Goal: Task Accomplishment & Management: Manage account settings

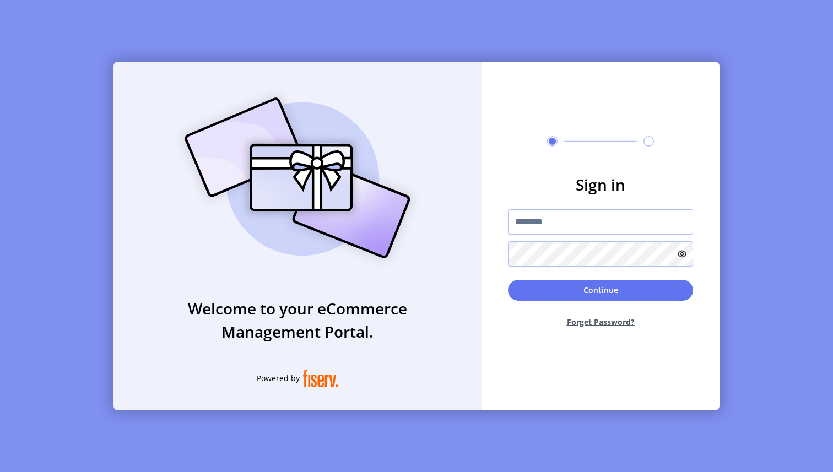
type input "**********"
click at [607, 291] on button "Continue" at bounding box center [600, 290] width 185 height 21
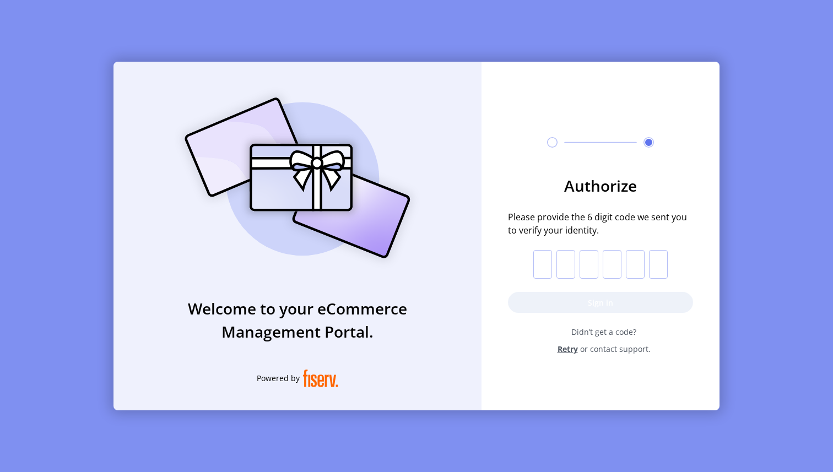
click at [538, 264] on input "text" at bounding box center [542, 264] width 19 height 29
paste input "*"
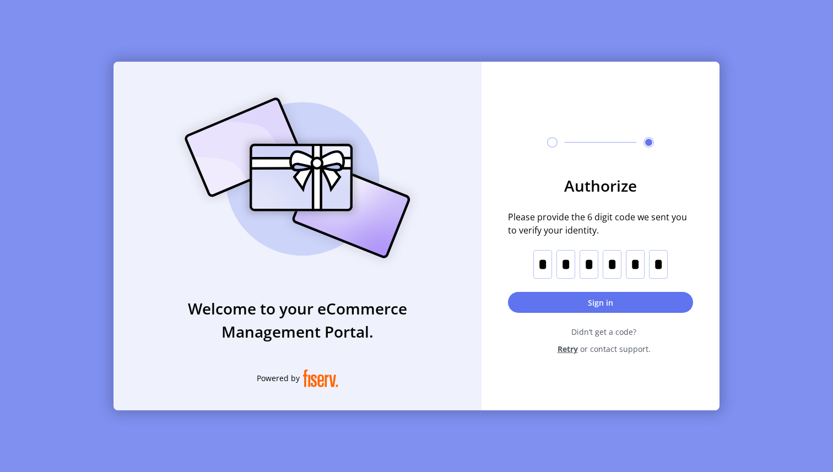
type input "*"
click at [636, 303] on button "Sign in" at bounding box center [600, 302] width 185 height 21
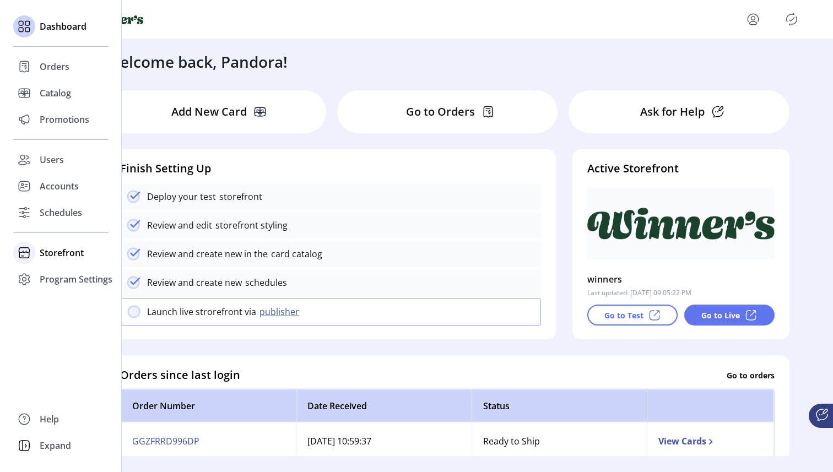
click at [40, 248] on span "Storefront" at bounding box center [62, 252] width 44 height 13
click at [59, 270] on span "Configuration" at bounding box center [69, 274] width 58 height 13
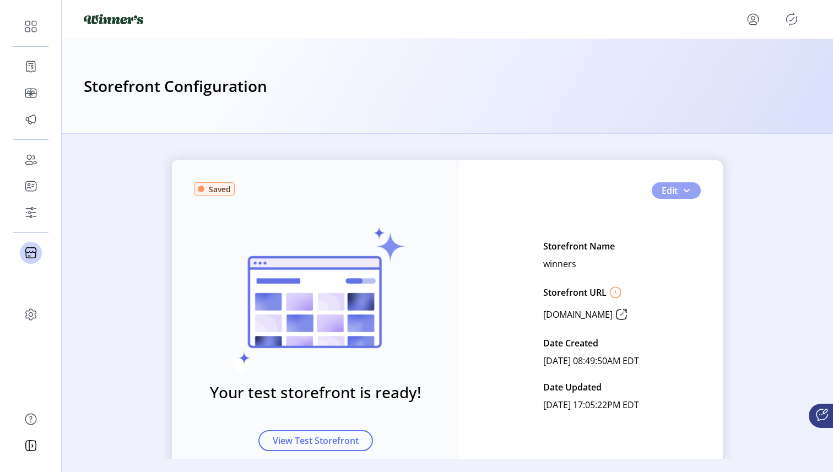
click at [679, 198] on button "Edit" at bounding box center [676, 190] width 49 height 17
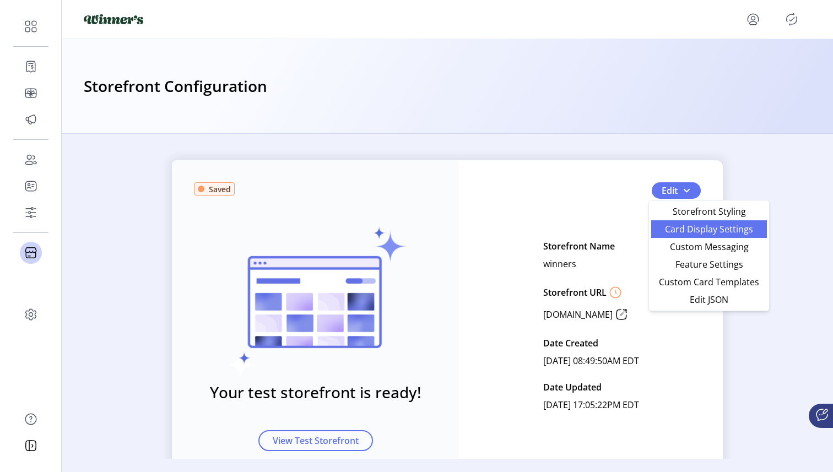
click at [746, 228] on span "Card Display Settings" at bounding box center [709, 229] width 102 height 9
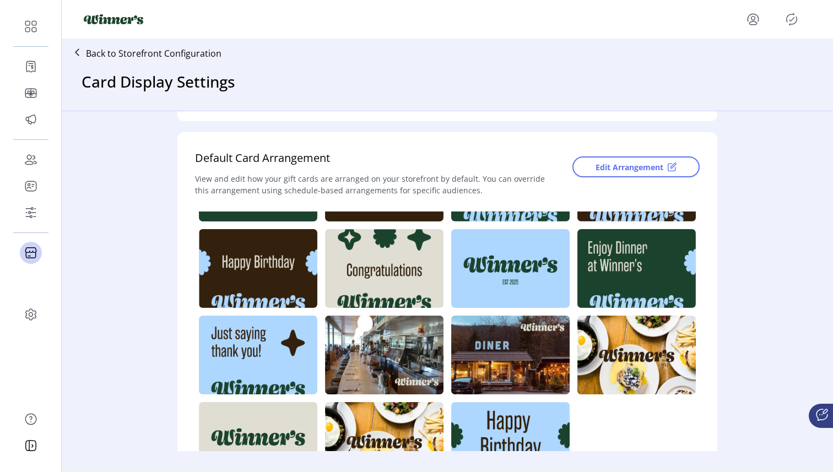
scroll to position [87, 0]
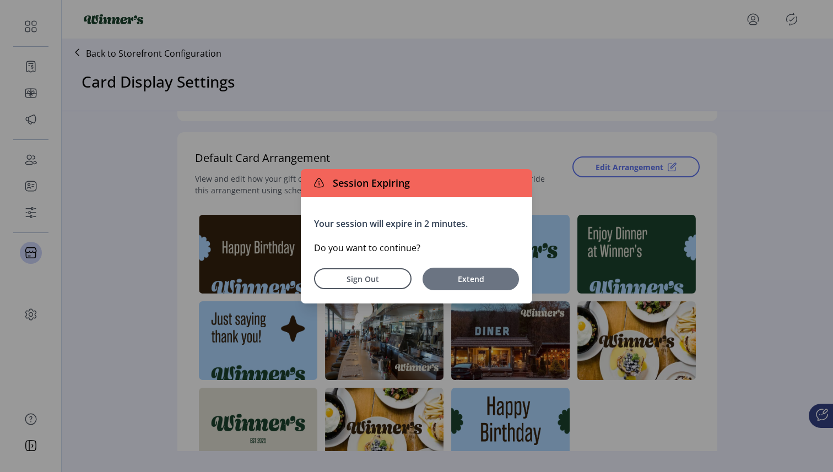
click at [489, 276] on span "Extend" at bounding box center [470, 279] width 85 height 12
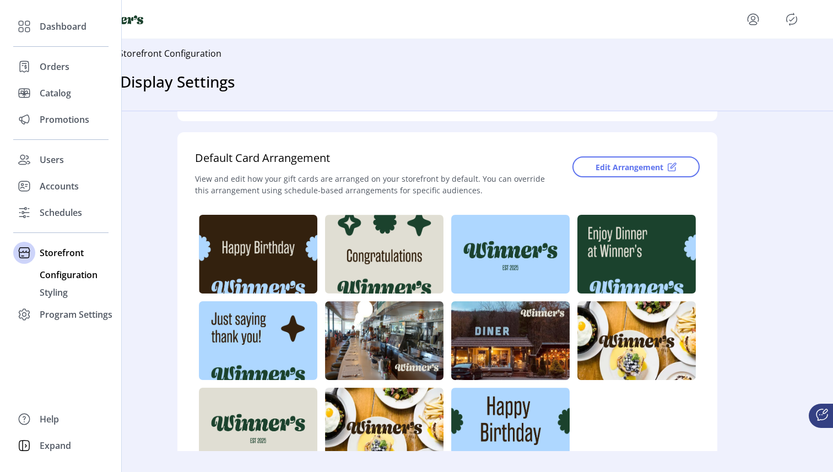
click at [63, 277] on span "Configuration" at bounding box center [69, 274] width 58 height 13
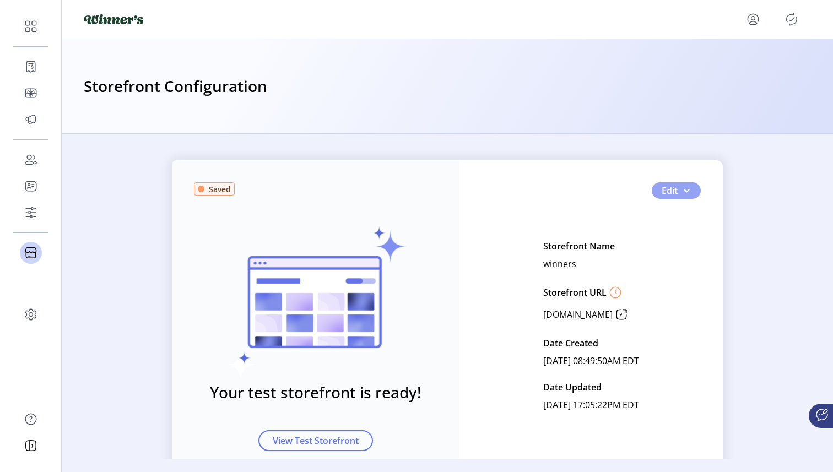
click at [685, 190] on span "button" at bounding box center [686, 190] width 9 height 9
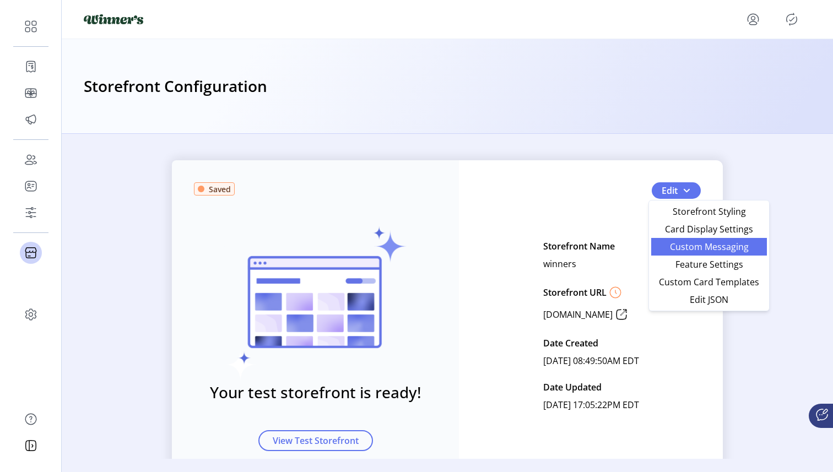
click at [703, 251] on span "Custom Messaging" at bounding box center [709, 246] width 102 height 9
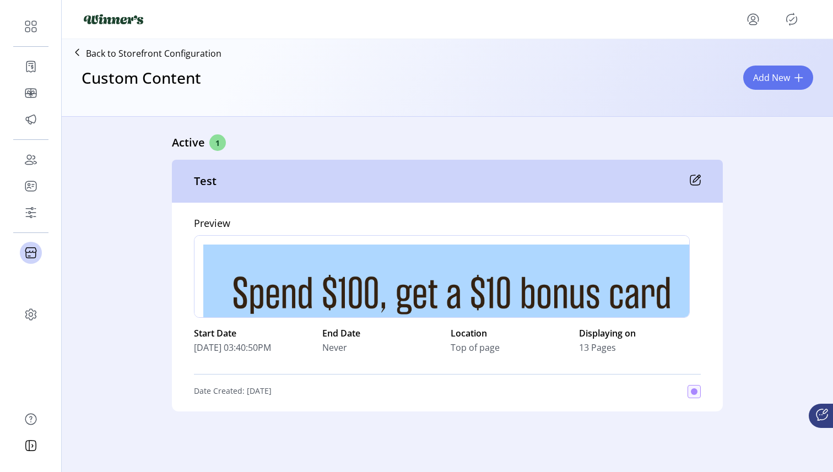
click at [693, 180] on icon at bounding box center [696, 178] width 7 height 7
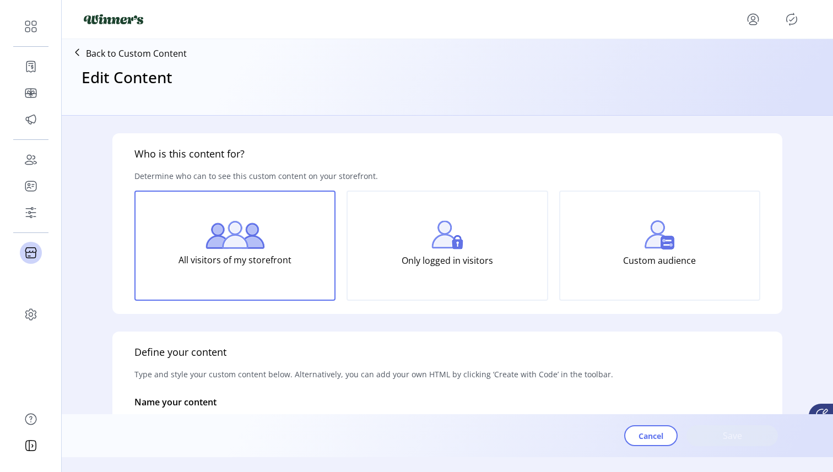
type input "****"
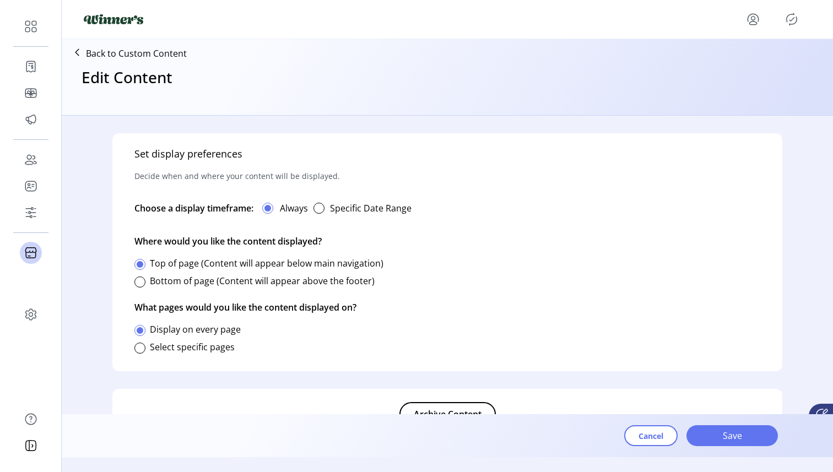
scroll to position [573, 0]
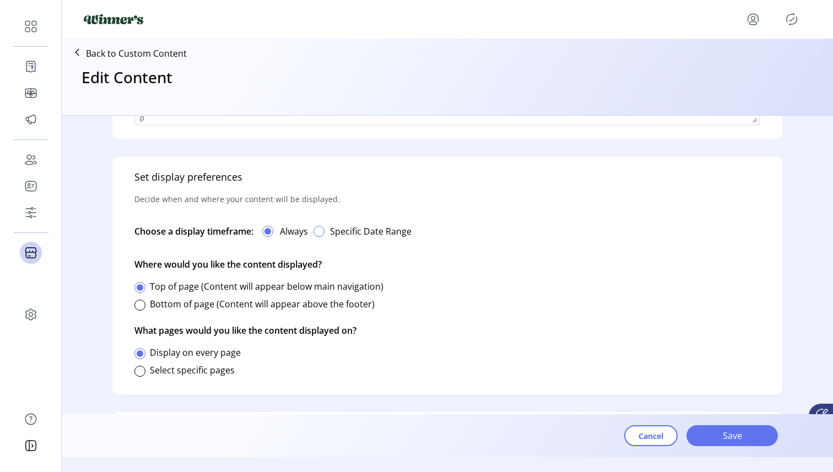
click at [321, 226] on div "button" at bounding box center [318, 231] width 11 height 11
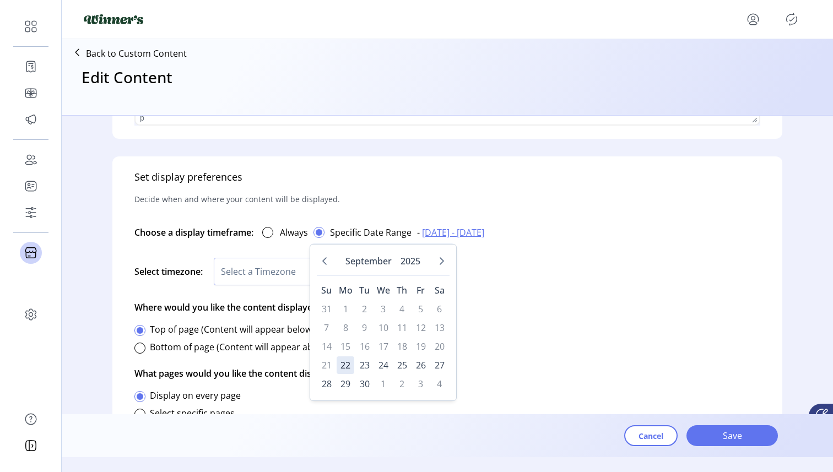
scroll to position [6, 3]
click at [656, 444] on button "Cancel" at bounding box center [650, 435] width 53 height 21
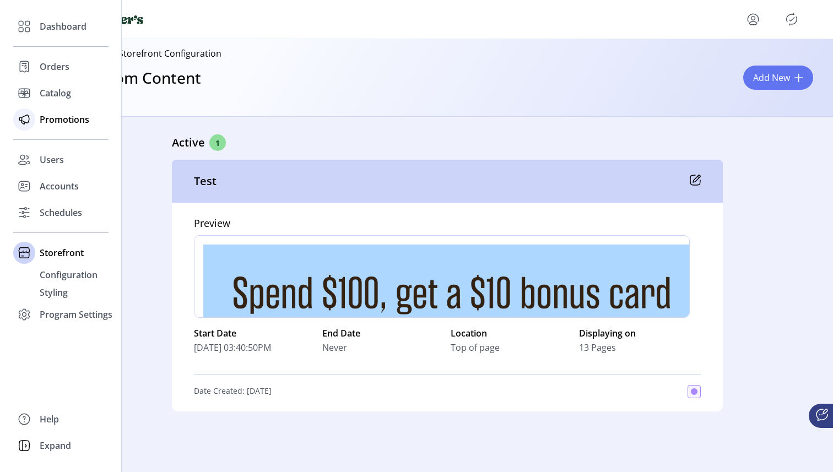
click at [26, 121] on icon at bounding box center [24, 120] width 18 height 18
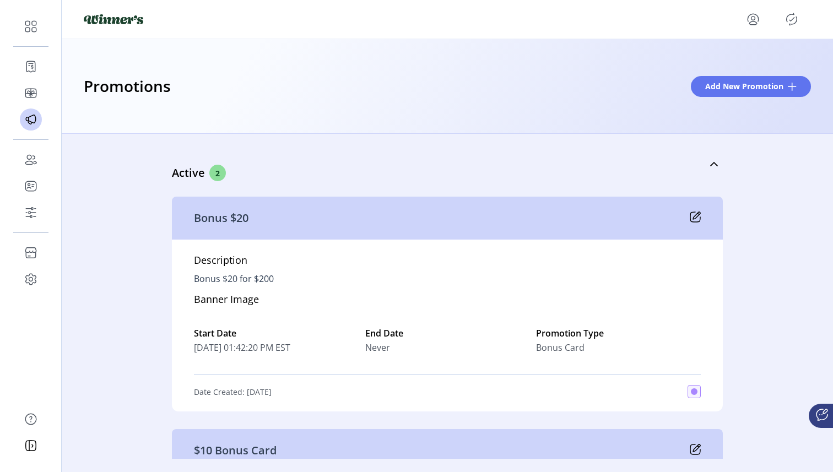
click at [695, 218] on icon at bounding box center [695, 217] width 11 height 11
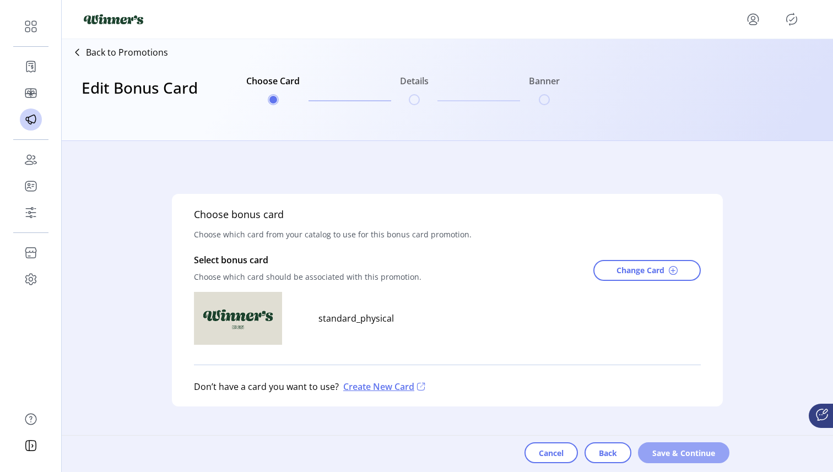
click at [670, 452] on span "Save & Continue" at bounding box center [683, 453] width 63 height 12
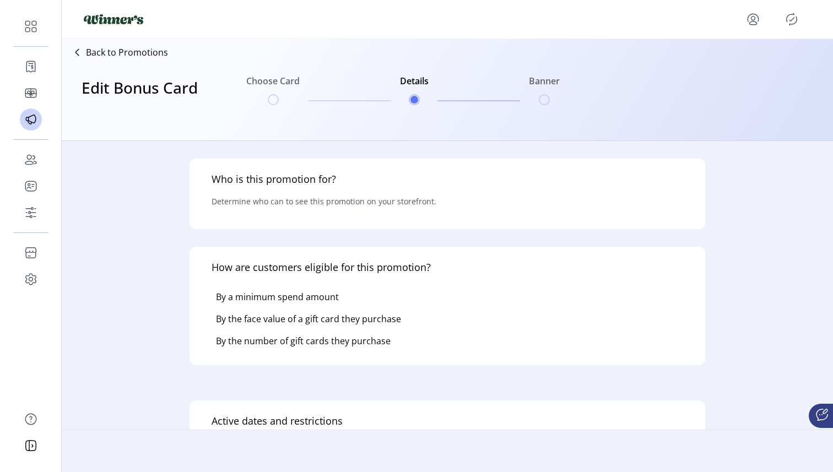
type input "*******"
type input "*********"
type textarea "**********"
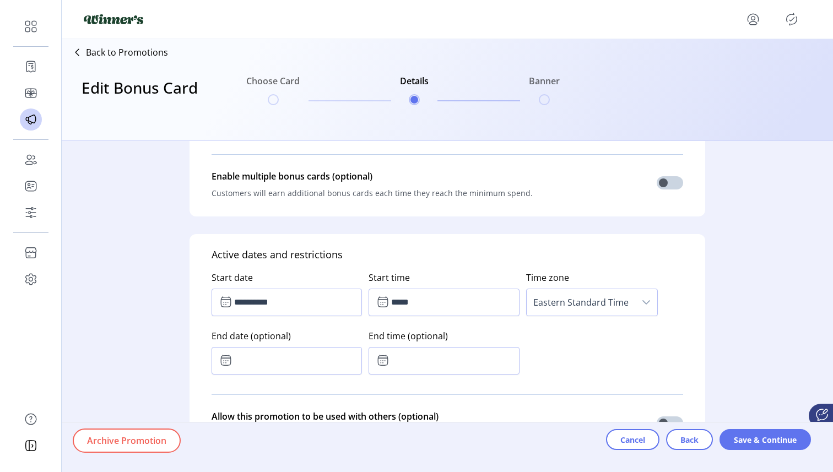
scroll to position [492, 0]
